Goal: Information Seeking & Learning: Learn about a topic

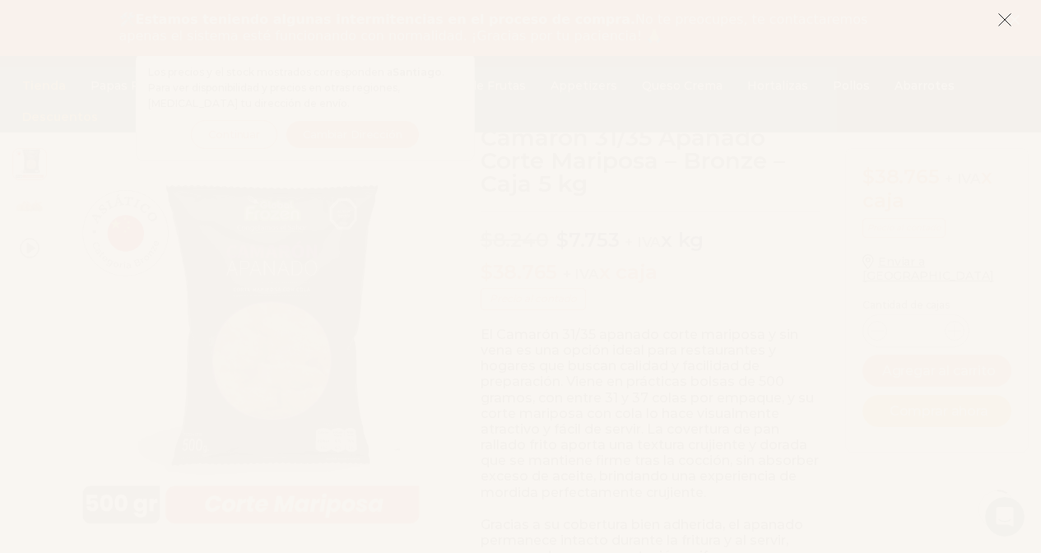
click at [1006, 16] on icon at bounding box center [1005, 19] width 15 height 15
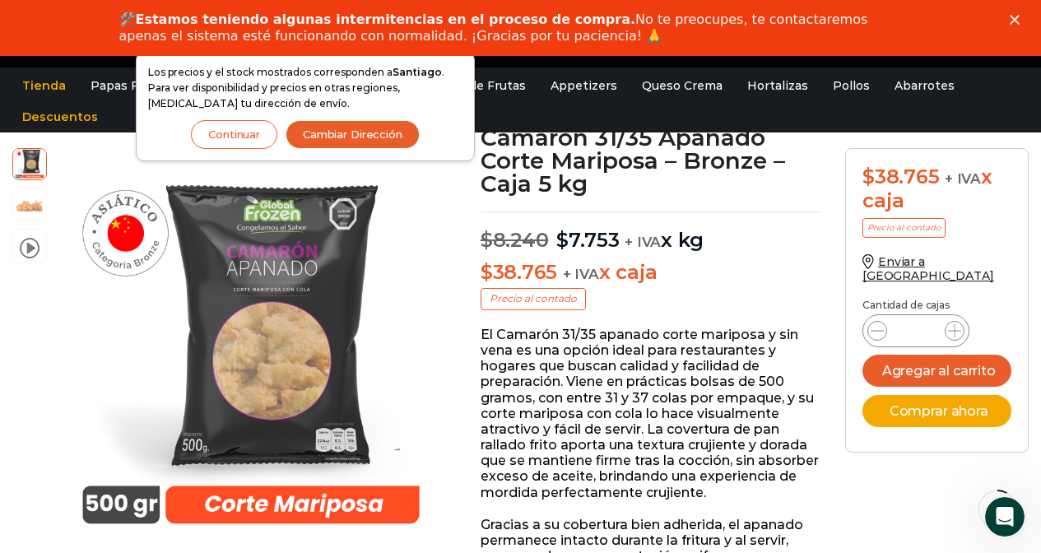
click at [484, 331] on p "El Camarón 31/35 apanado corte mariposa y sin vena es una opción ideal para res…" at bounding box center [651, 414] width 340 height 174
drag, startPoint x: 484, startPoint y: 331, endPoint x: 507, endPoint y: 326, distance: 23.6
click at [507, 327] on p "El Camarón 31/35 apanado corte mariposa y sin vena es una opción ideal para res…" at bounding box center [651, 414] width 340 height 174
click at [485, 333] on p "El Camarón 31/35 apanado corte mariposa y sin vena es una opción ideal para res…" at bounding box center [651, 414] width 340 height 174
drag, startPoint x: 484, startPoint y: 333, endPoint x: 796, endPoint y: 314, distance: 312.5
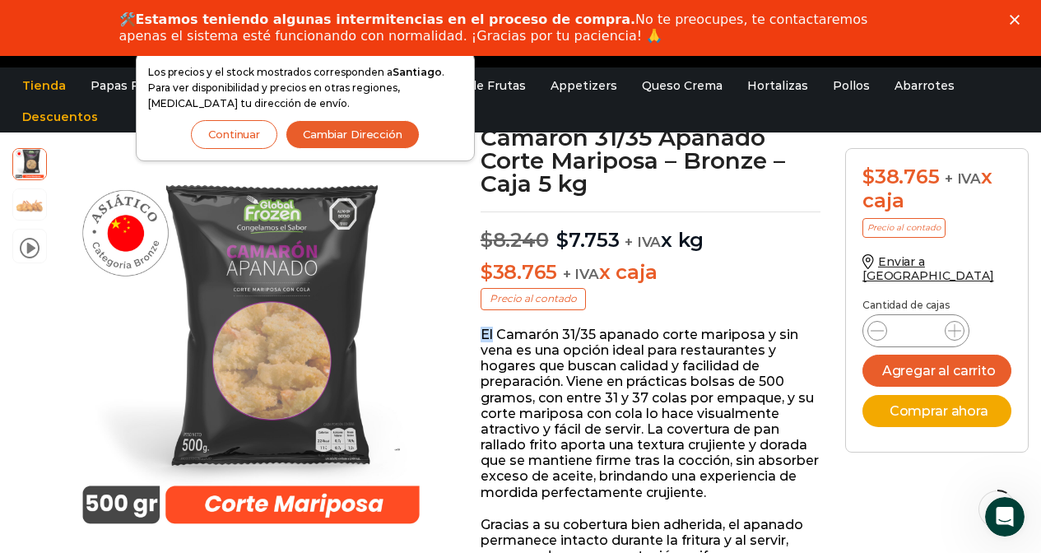
click at [719, 342] on p "El Camarón 31/35 apanado corte mariposa y sin vena es una opción ideal para res…" at bounding box center [651, 414] width 340 height 174
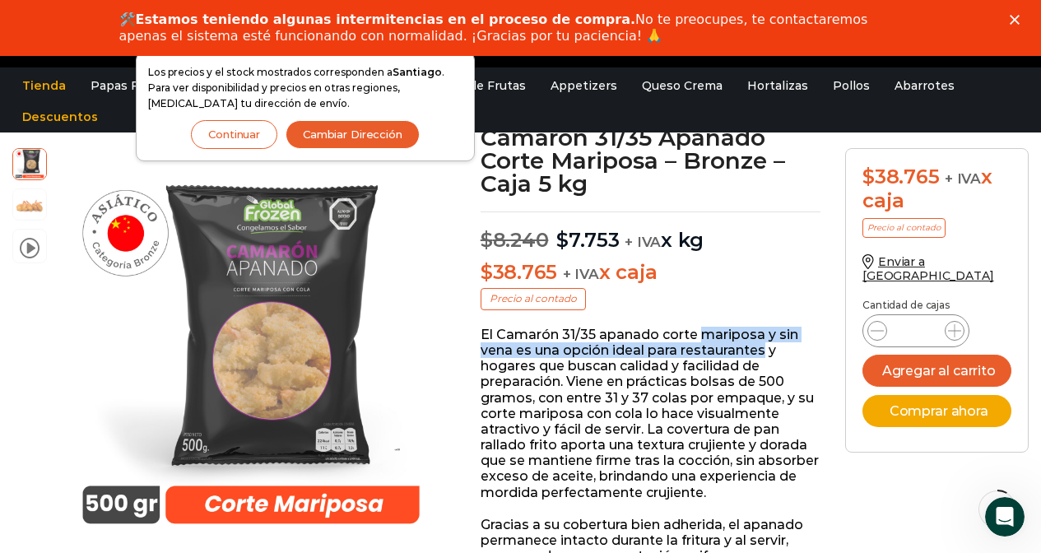
click at [713, 347] on p "El Camarón 31/35 apanado corte mariposa y sin vena es una opción ideal para res…" at bounding box center [651, 414] width 340 height 174
drag, startPoint x: 713, startPoint y: 347, endPoint x: 675, endPoint y: 345, distance: 37.9
click at [711, 347] on p "El Camarón 31/35 apanado corte mariposa y sin vena es una opción ideal para res…" at bounding box center [651, 414] width 340 height 174
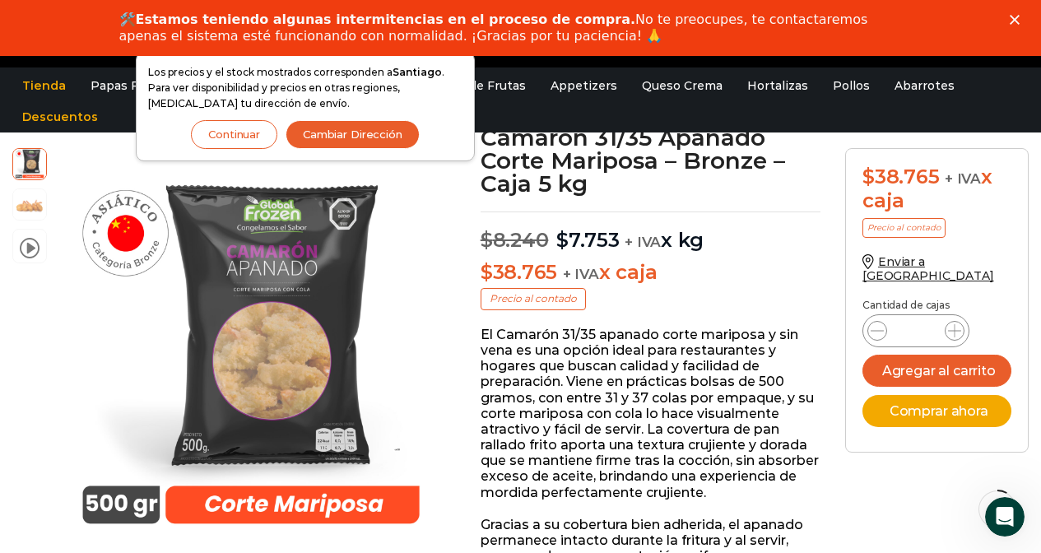
click at [513, 331] on p "El Camarón 31/35 apanado corte mariposa y sin vena es una opción ideal para res…" at bounding box center [651, 414] width 340 height 174
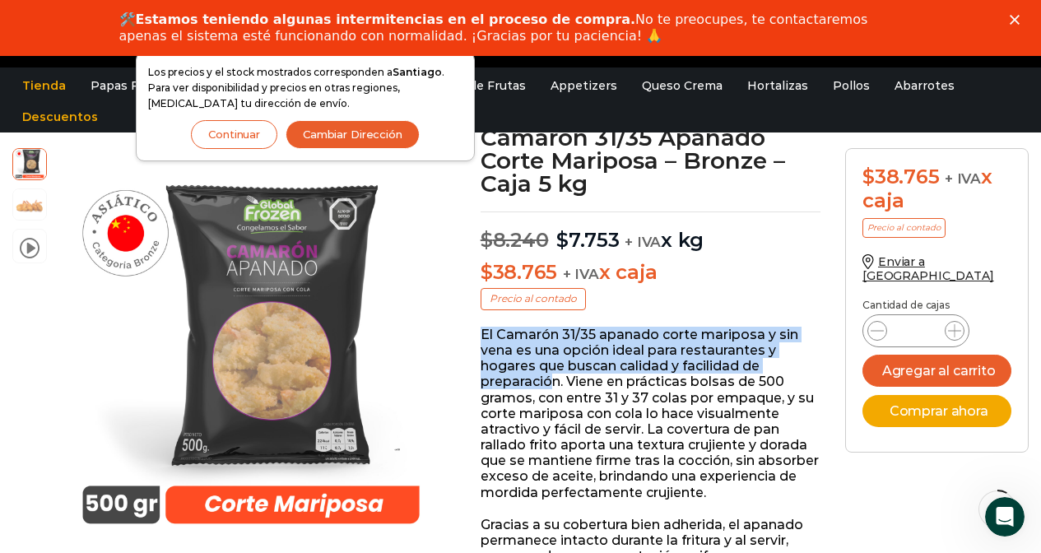
drag, startPoint x: 483, startPoint y: 333, endPoint x: 553, endPoint y: 379, distance: 84.2
click at [553, 379] on p "El Camarón 31/35 apanado corte mariposa y sin vena es una opción ideal para res…" at bounding box center [651, 414] width 340 height 174
copy p "El Camarón 31/35 apanado corte mariposa y sin vena es una opción ideal para res…"
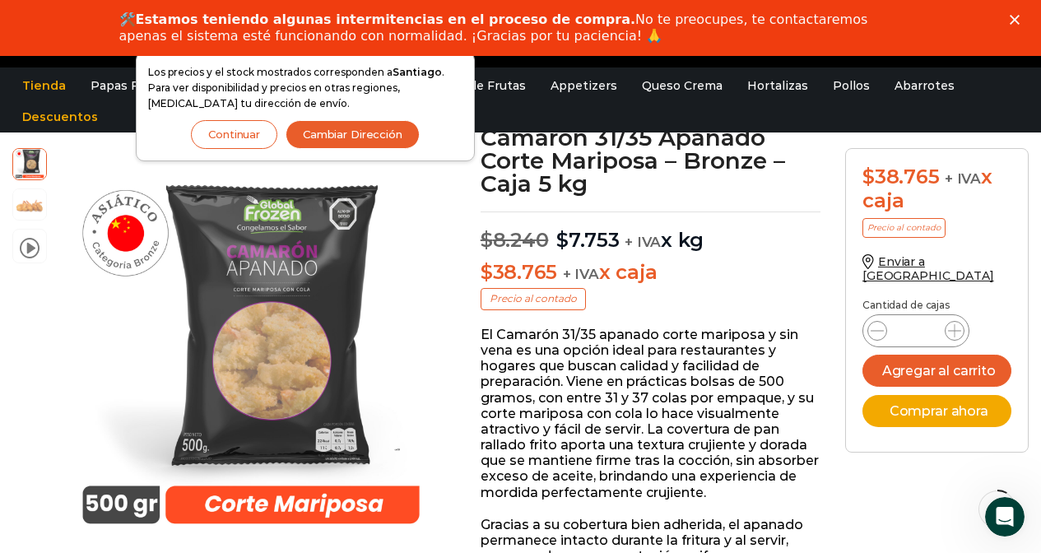
click at [454, 385] on div "video Pasa el mouse por encima de la imagen para aplicar zoom Camarón 31/35 Apa…" at bounding box center [234, 400] width 468 height 504
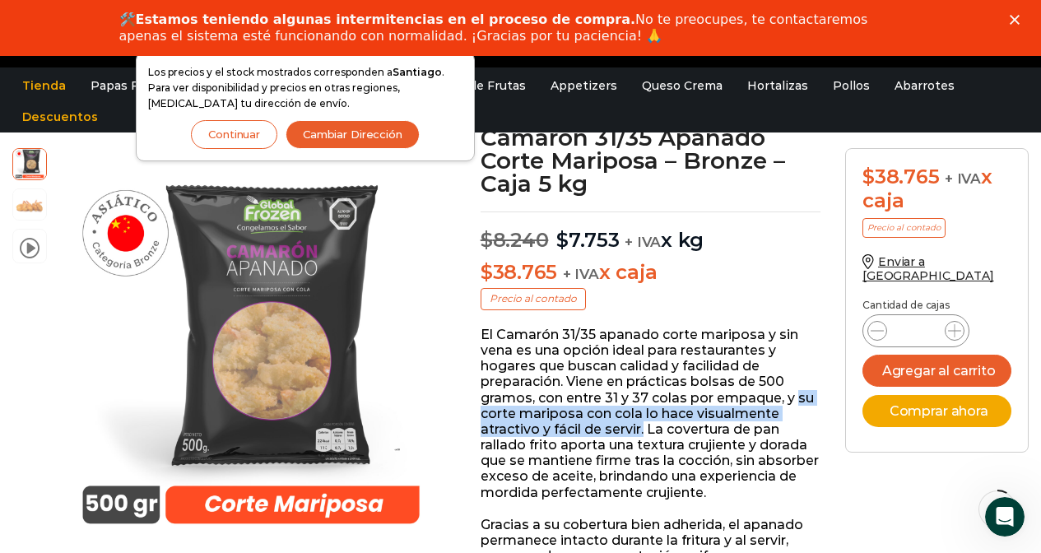
drag, startPoint x: 797, startPoint y: 396, endPoint x: 644, endPoint y: 428, distance: 156.4
click at [644, 428] on p "El Camarón 31/35 apanado corte mariposa y sin vena es una opción ideal para res…" at bounding box center [651, 414] width 340 height 174
copy p "su corte mariposa con cola lo hace visualmente atractivo y fácil de servir."
